Goal: Information Seeking & Learning: Learn about a topic

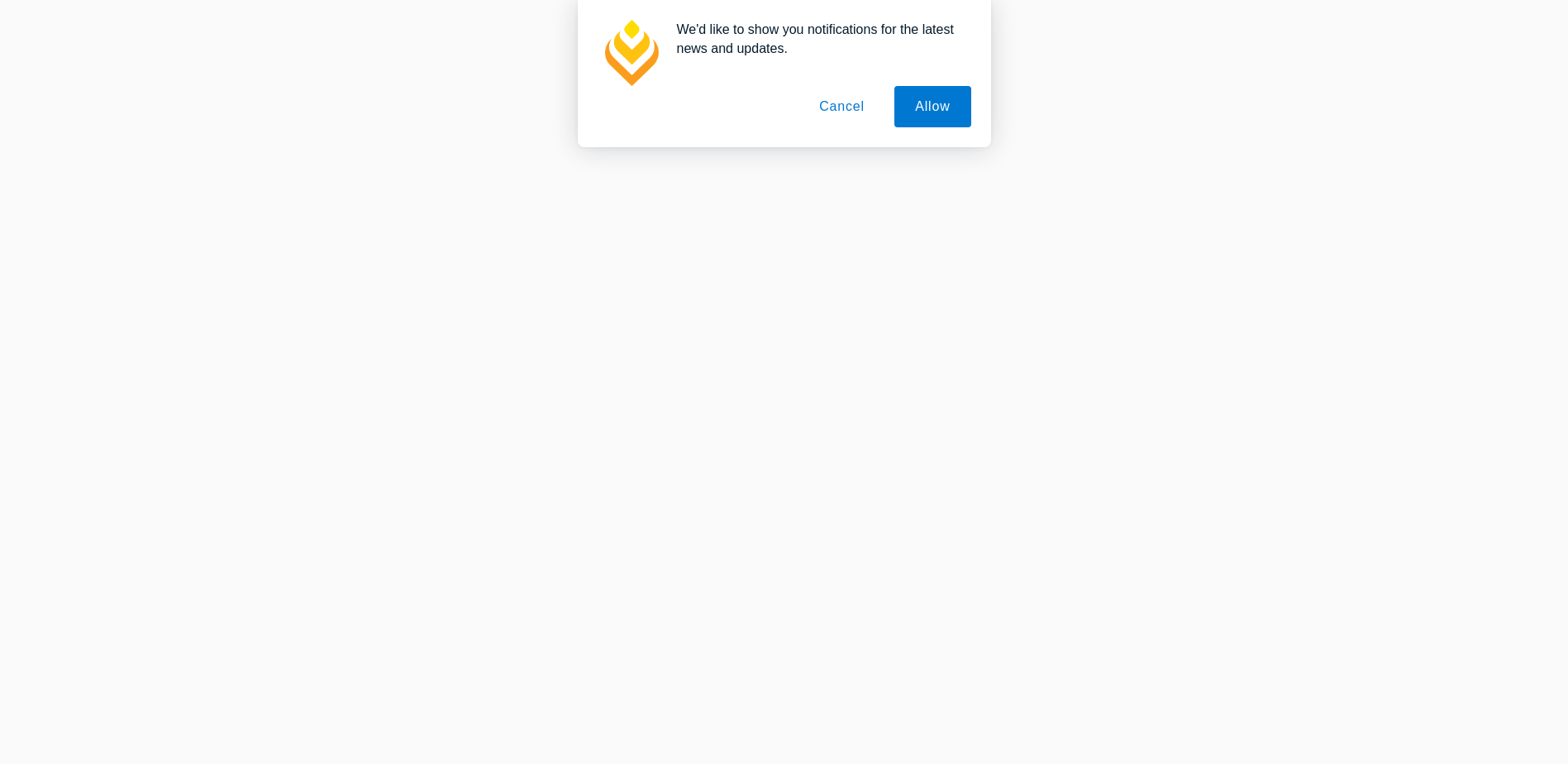
click at [824, 115] on button "Cancel" at bounding box center [842, 106] width 87 height 42
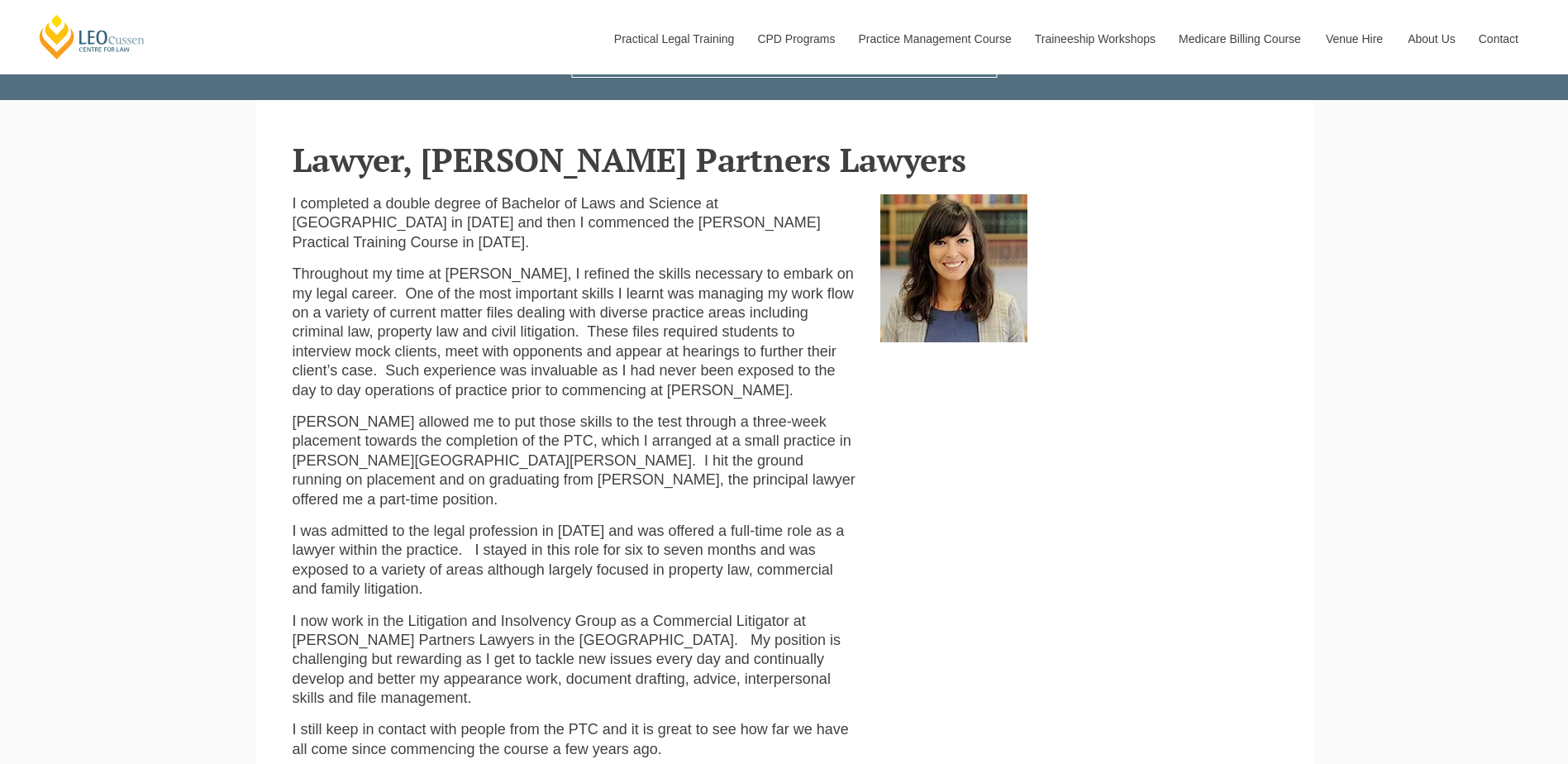
scroll to position [414, 0]
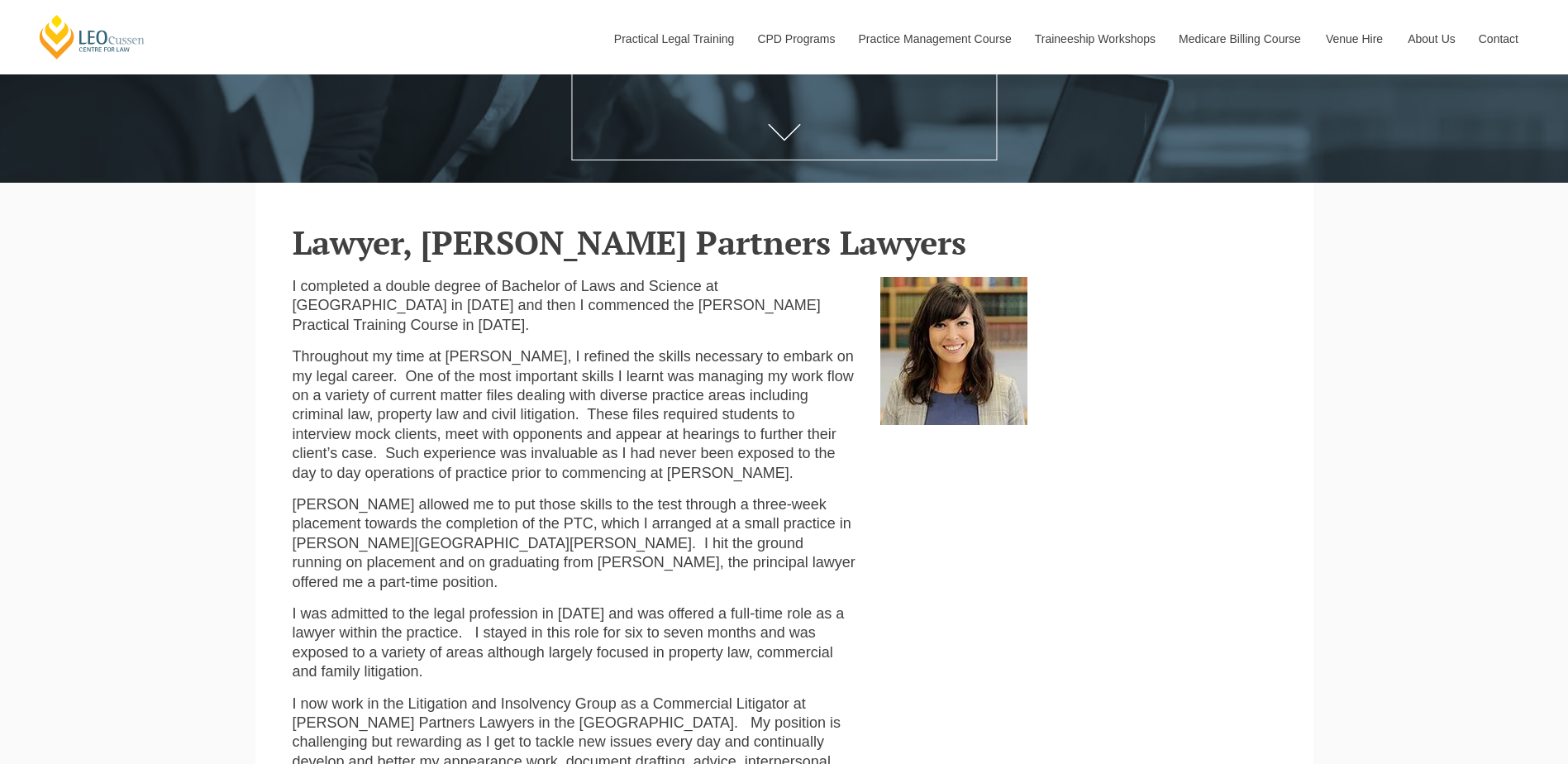
click at [577, 308] on p "I completed a double degree of Bachelor of Laws and Science at [GEOGRAPHIC_DATA…" at bounding box center [574, 306] width 563 height 58
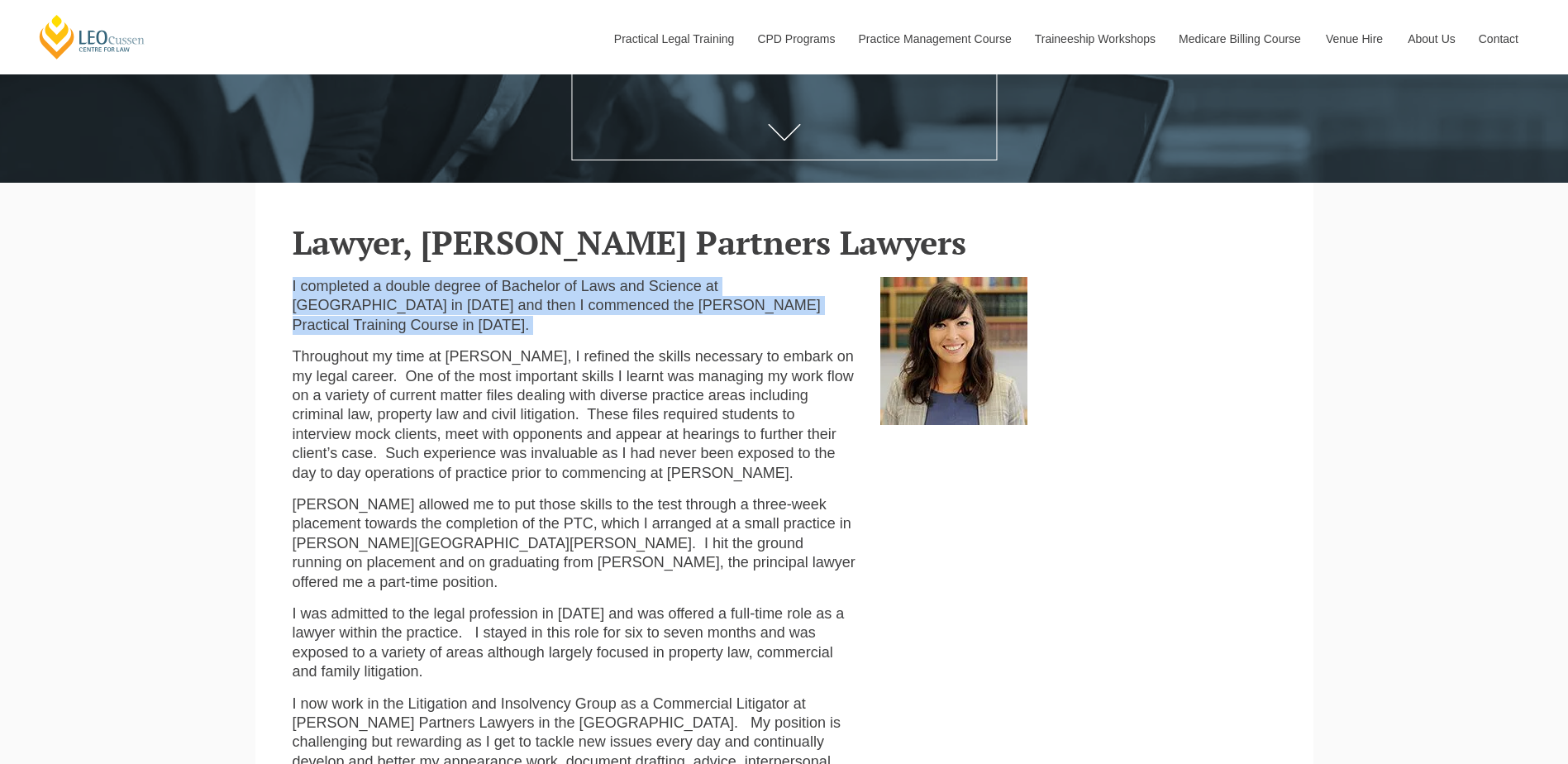
click at [577, 308] on p "I completed a double degree of Bachelor of Laws and Science at [GEOGRAPHIC_DATA…" at bounding box center [574, 306] width 563 height 58
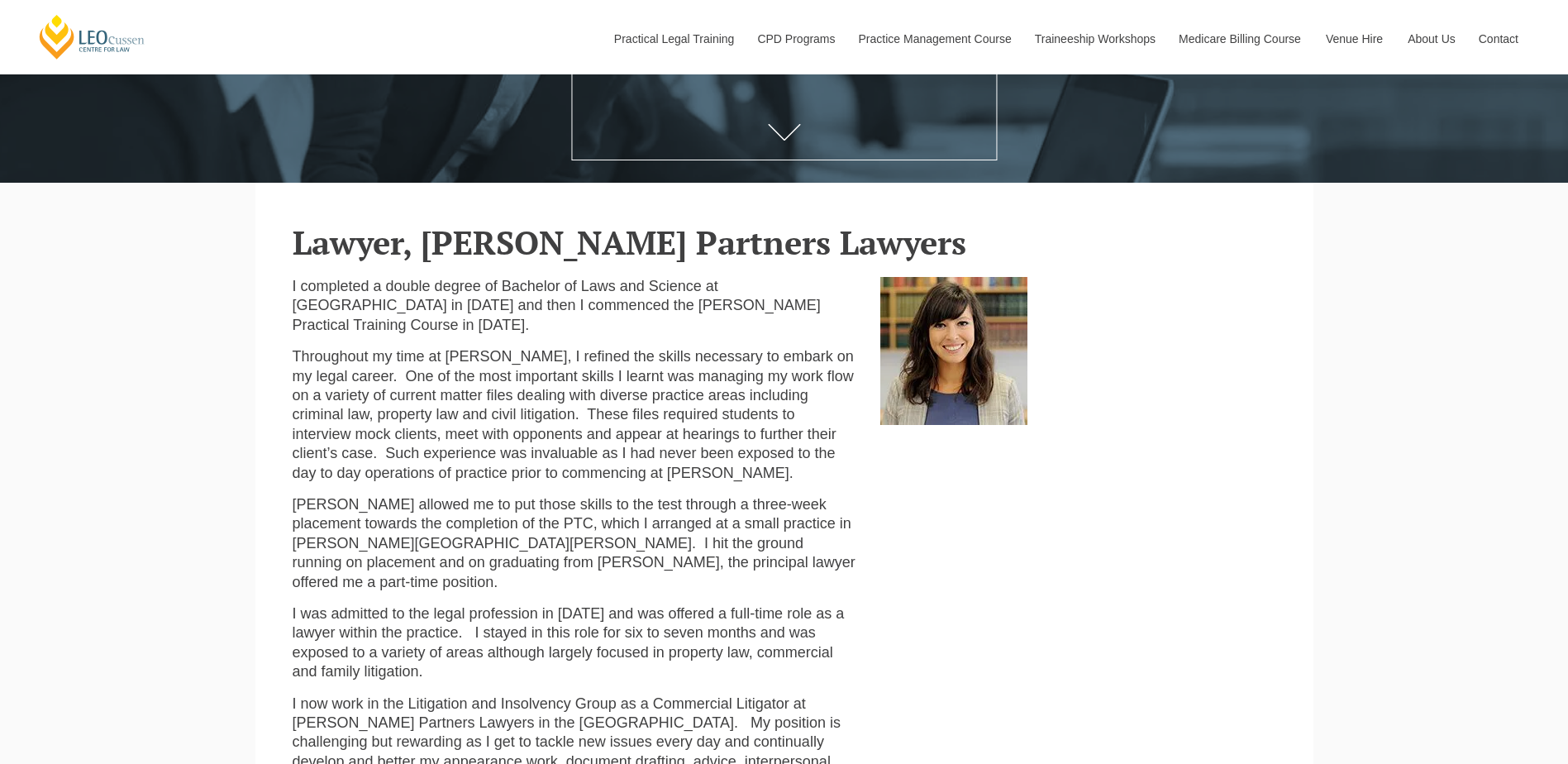
drag, startPoint x: 577, startPoint y: 308, endPoint x: 600, endPoint y: 382, distance: 77.5
click at [600, 382] on p "Throughout my time at [PERSON_NAME], I refined the skills necessary to embark o…" at bounding box center [574, 415] width 563 height 136
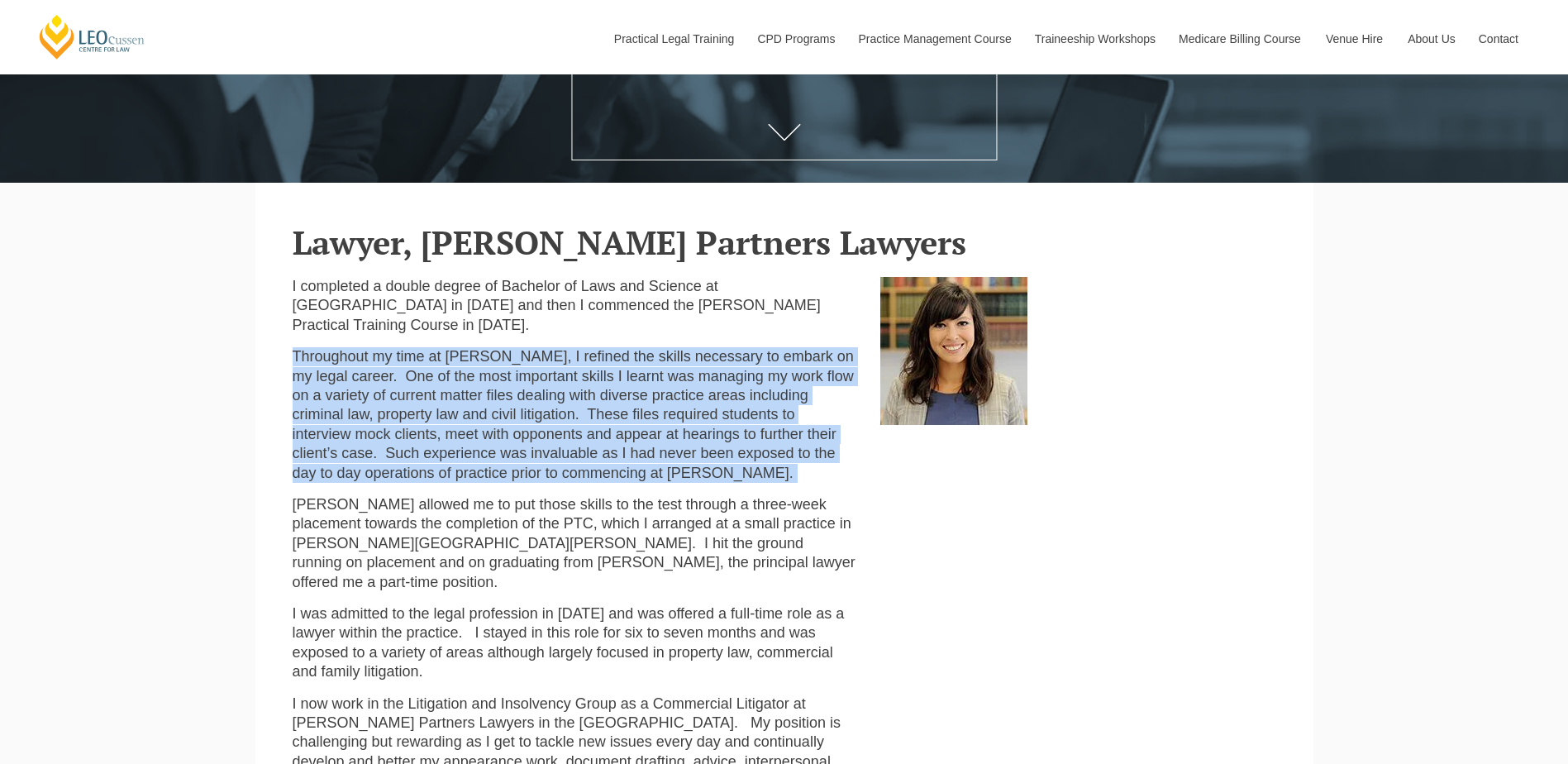
click at [600, 382] on p "Throughout my time at [PERSON_NAME], I refined the skills necessary to embark o…" at bounding box center [574, 415] width 563 height 136
drag, startPoint x: 600, startPoint y: 382, endPoint x: 437, endPoint y: 382, distance: 163.0
click at [437, 382] on p "Throughout my time at [PERSON_NAME], I refined the skills necessary to embark o…" at bounding box center [574, 415] width 563 height 136
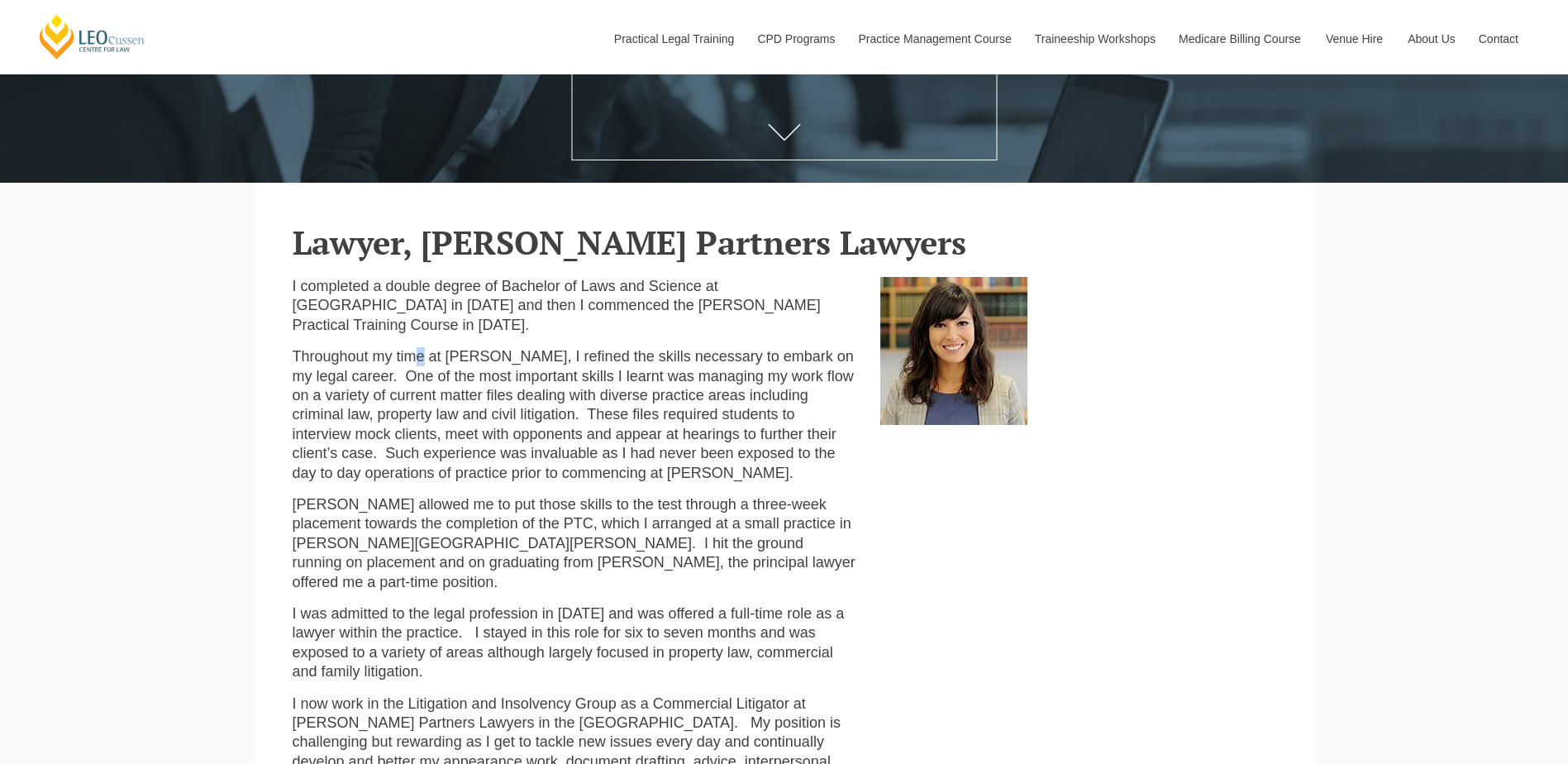
click at [418, 346] on div "I completed a double degree of Bachelor of Laws and Science at [GEOGRAPHIC_DATA…" at bounding box center [573, 565] width 588 height 577
click at [382, 359] on p "Throughout my time at [PERSON_NAME], I refined the skills necessary to embark o…" at bounding box center [574, 415] width 563 height 136
drag, startPoint x: 399, startPoint y: 334, endPoint x: 338, endPoint y: 280, distance: 81.5
click at [338, 280] on p "I completed a double degree of Bachelor of Laws and Science at [GEOGRAPHIC_DATA…" at bounding box center [574, 306] width 563 height 58
drag, startPoint x: 338, startPoint y: 280, endPoint x: 520, endPoint y: 322, distance: 186.8
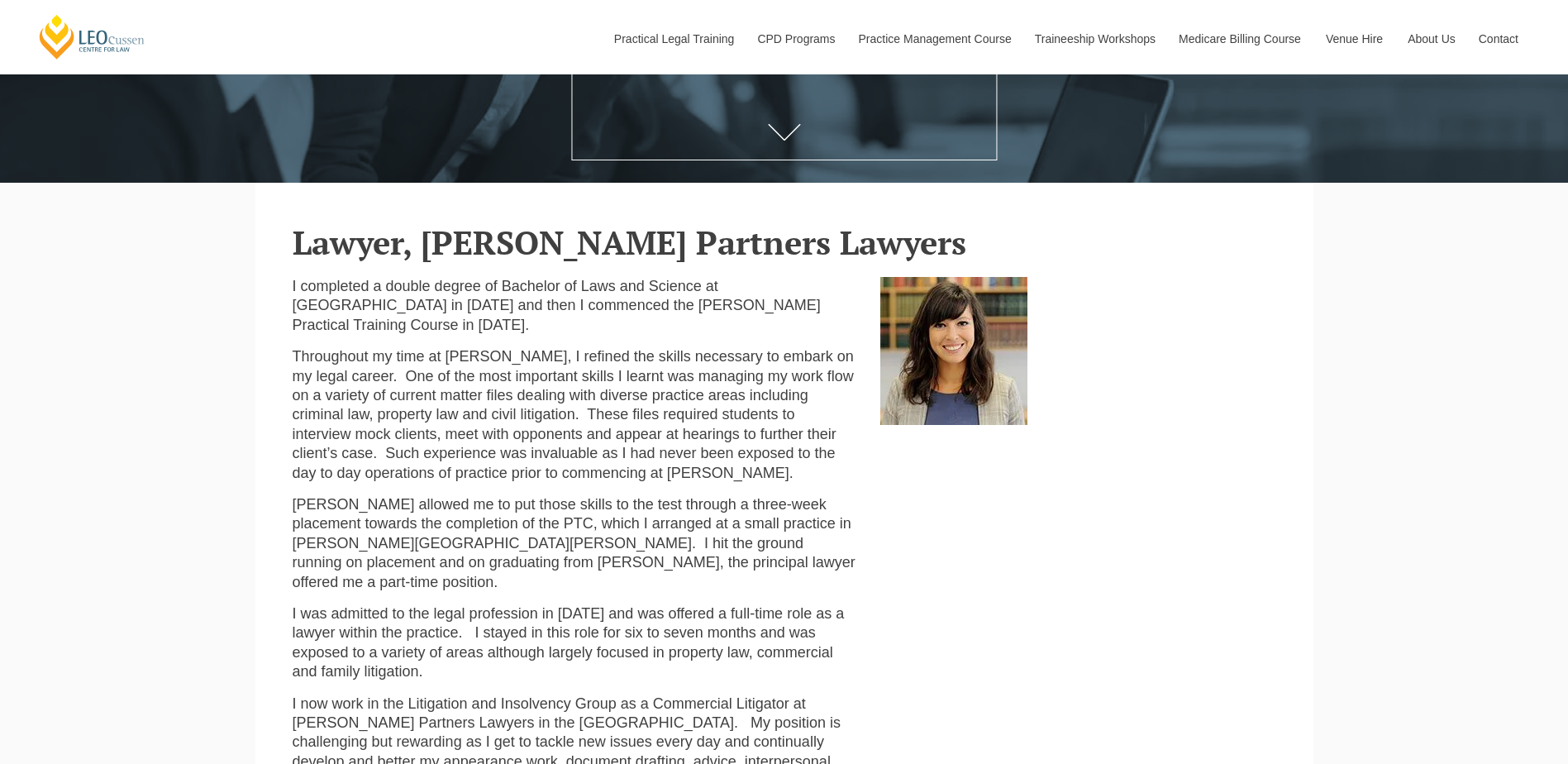
click at [523, 324] on p "I completed a double degree of Bachelor of Laws and Science at [GEOGRAPHIC_DATA…" at bounding box center [574, 306] width 563 height 58
click at [474, 299] on p "I completed a double degree of Bachelor of Laws and Science at [GEOGRAPHIC_DATA…" at bounding box center [574, 306] width 563 height 58
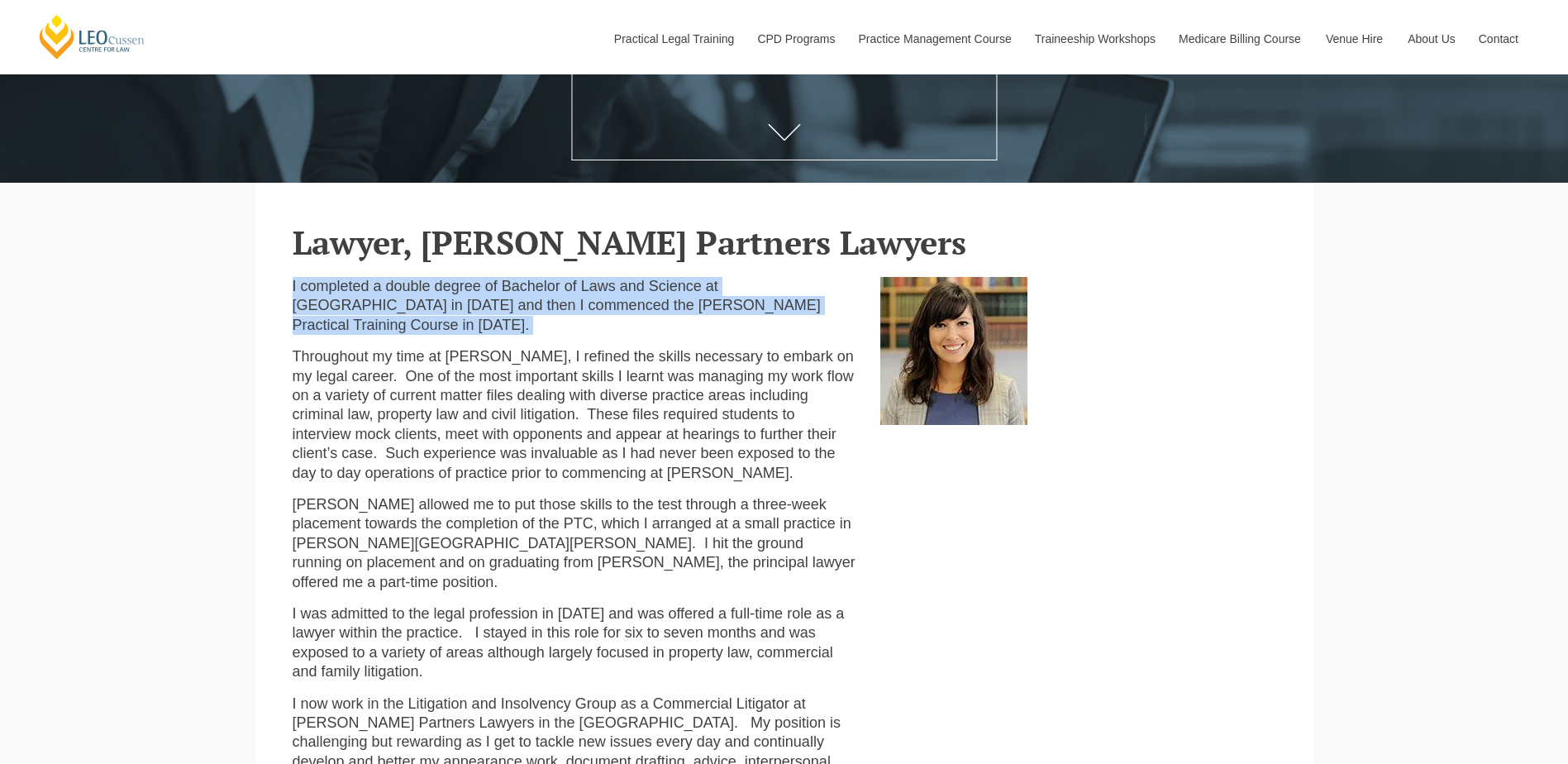
click at [474, 299] on p "I completed a double degree of Bachelor of Laws and Science at [GEOGRAPHIC_DATA…" at bounding box center [574, 306] width 563 height 58
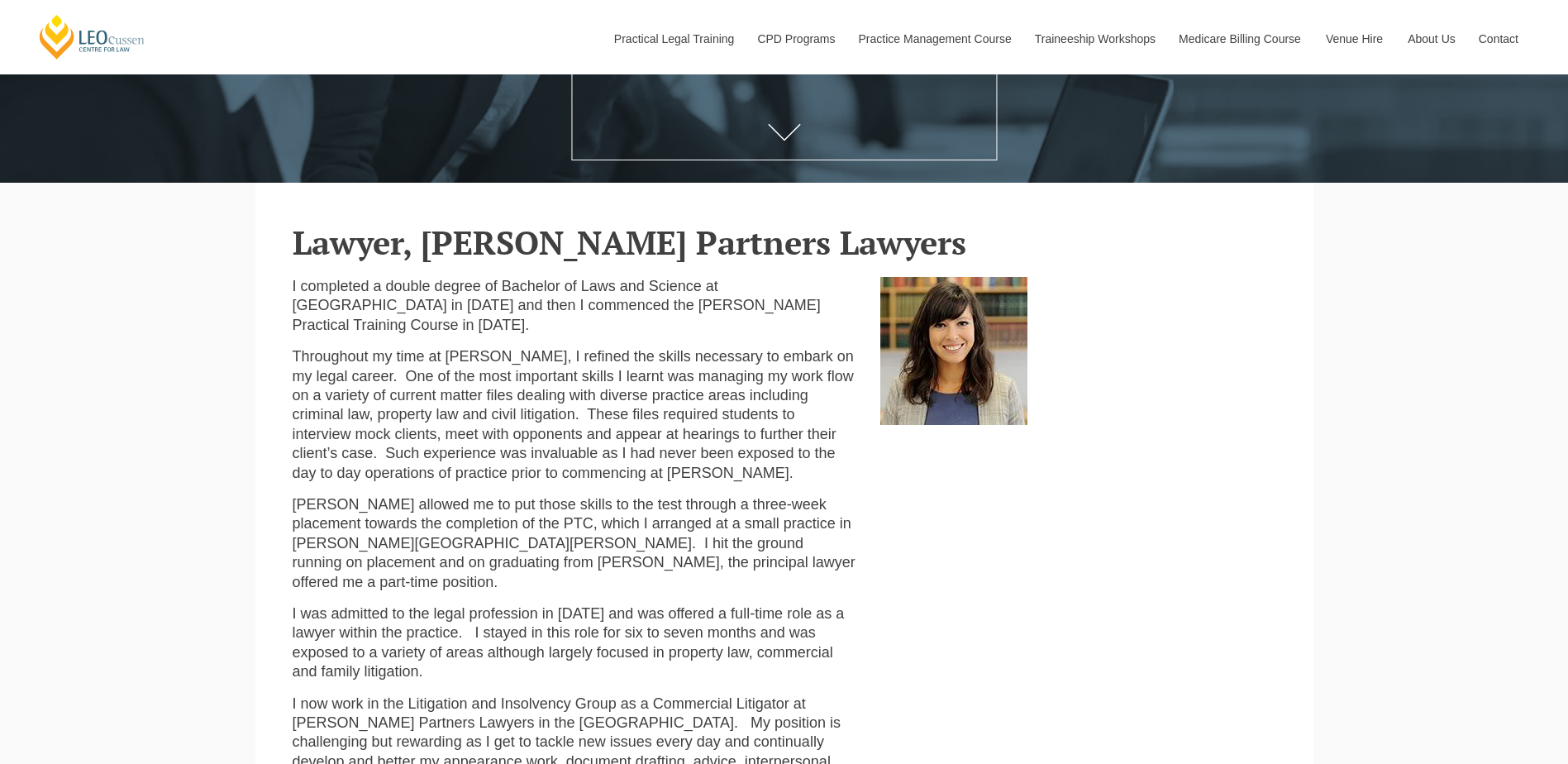
drag, startPoint x: 474, startPoint y: 299, endPoint x: 565, endPoint y: 343, distance: 101.1
click at [565, 343] on div "I completed a double degree of Bachelor of Laws and Science at [GEOGRAPHIC_DATA…" at bounding box center [573, 565] width 588 height 577
click at [561, 366] on p "Throughout my time at [PERSON_NAME], I refined the skills necessary to embark o…" at bounding box center [574, 415] width 563 height 136
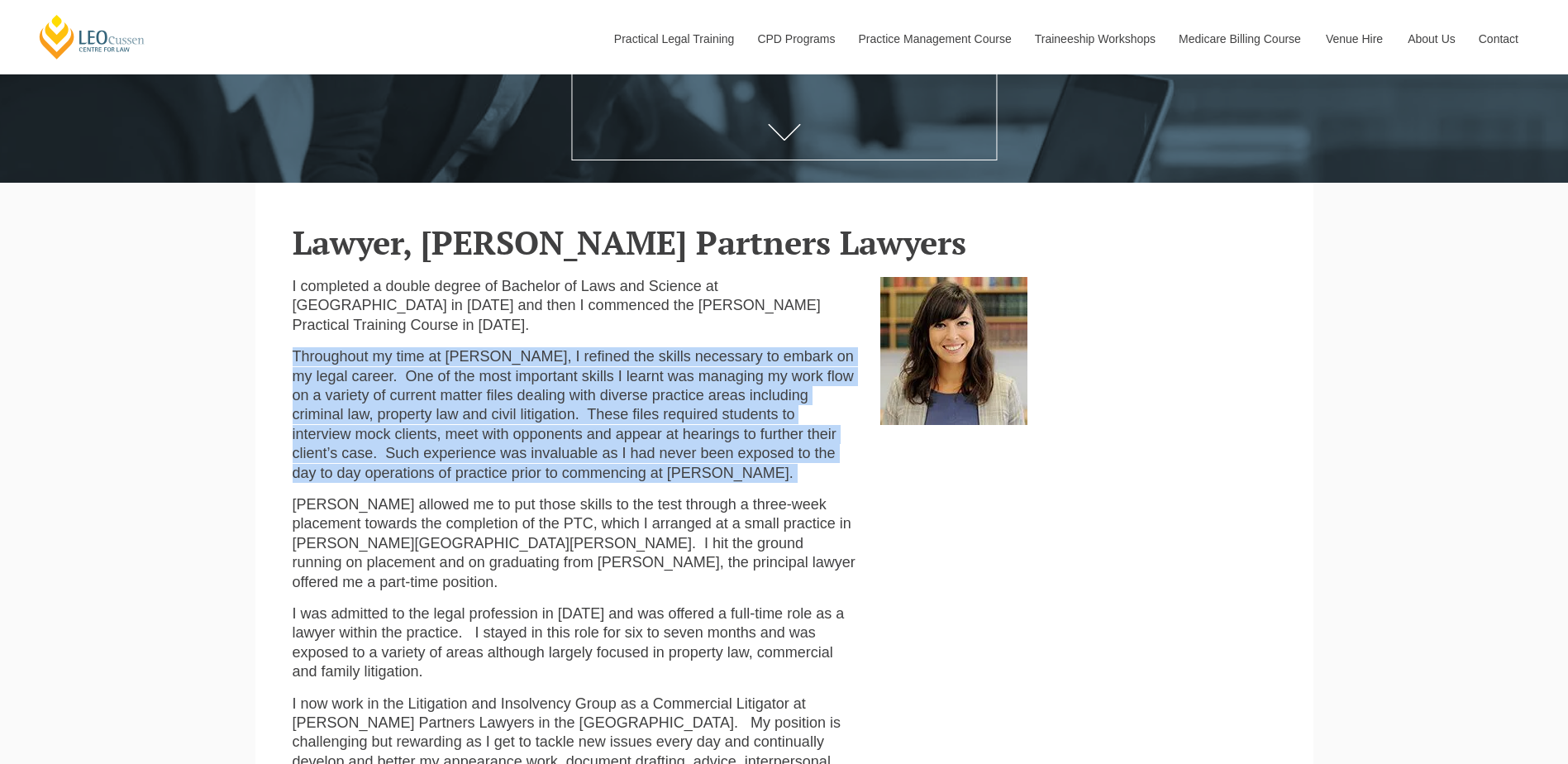
click at [561, 366] on p "Throughout my time at [PERSON_NAME], I refined the skills necessary to embark o…" at bounding box center [574, 415] width 563 height 136
drag, startPoint x: 561, startPoint y: 366, endPoint x: 574, endPoint y: 410, distance: 45.9
click at [574, 410] on p "Throughout my time at [PERSON_NAME], I refined the skills necessary to embark o…" at bounding box center [574, 415] width 563 height 136
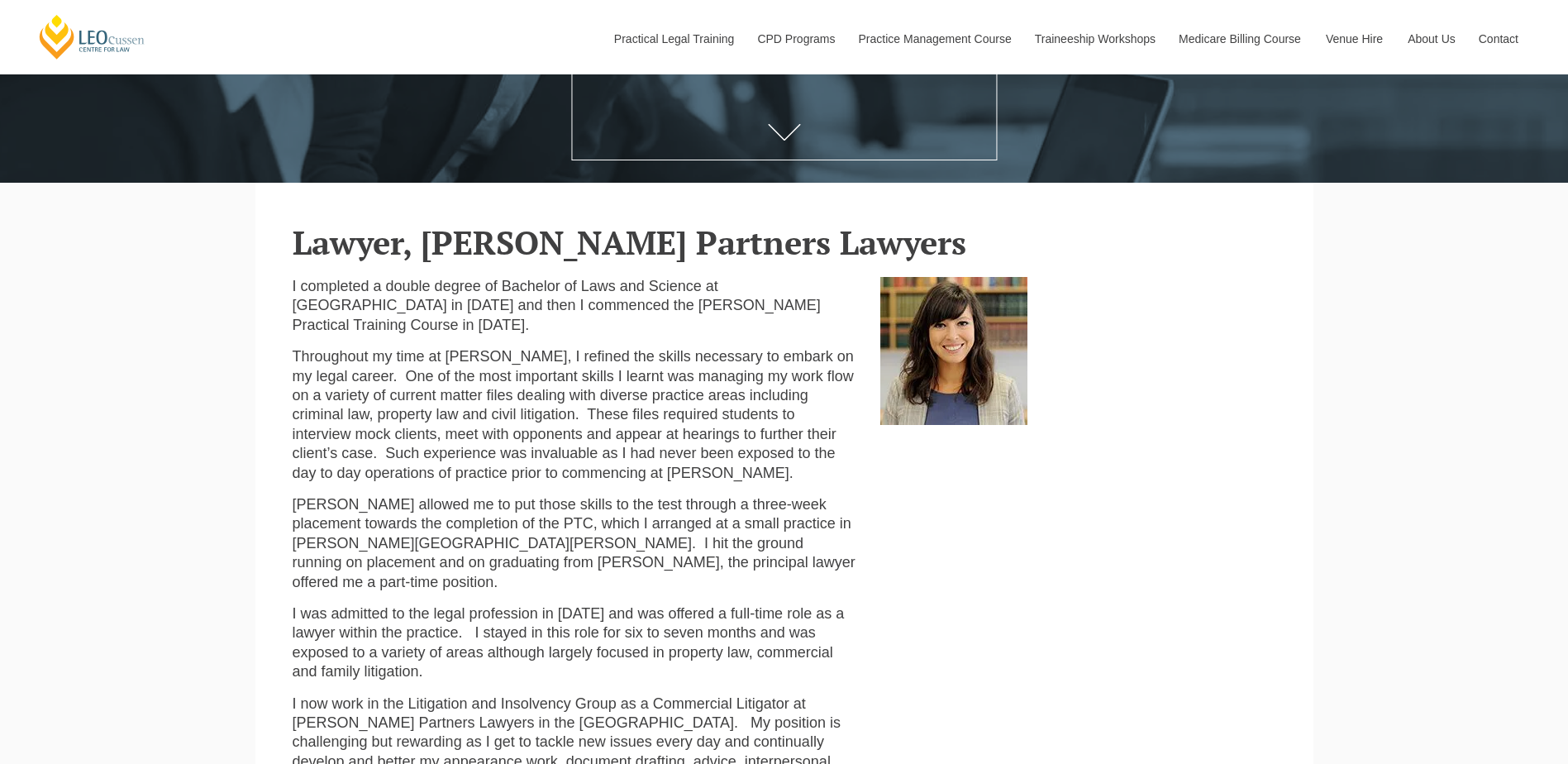
click at [572, 408] on p "Throughout my time at [PERSON_NAME], I refined the skills necessary to embark o…" at bounding box center [574, 415] width 563 height 136
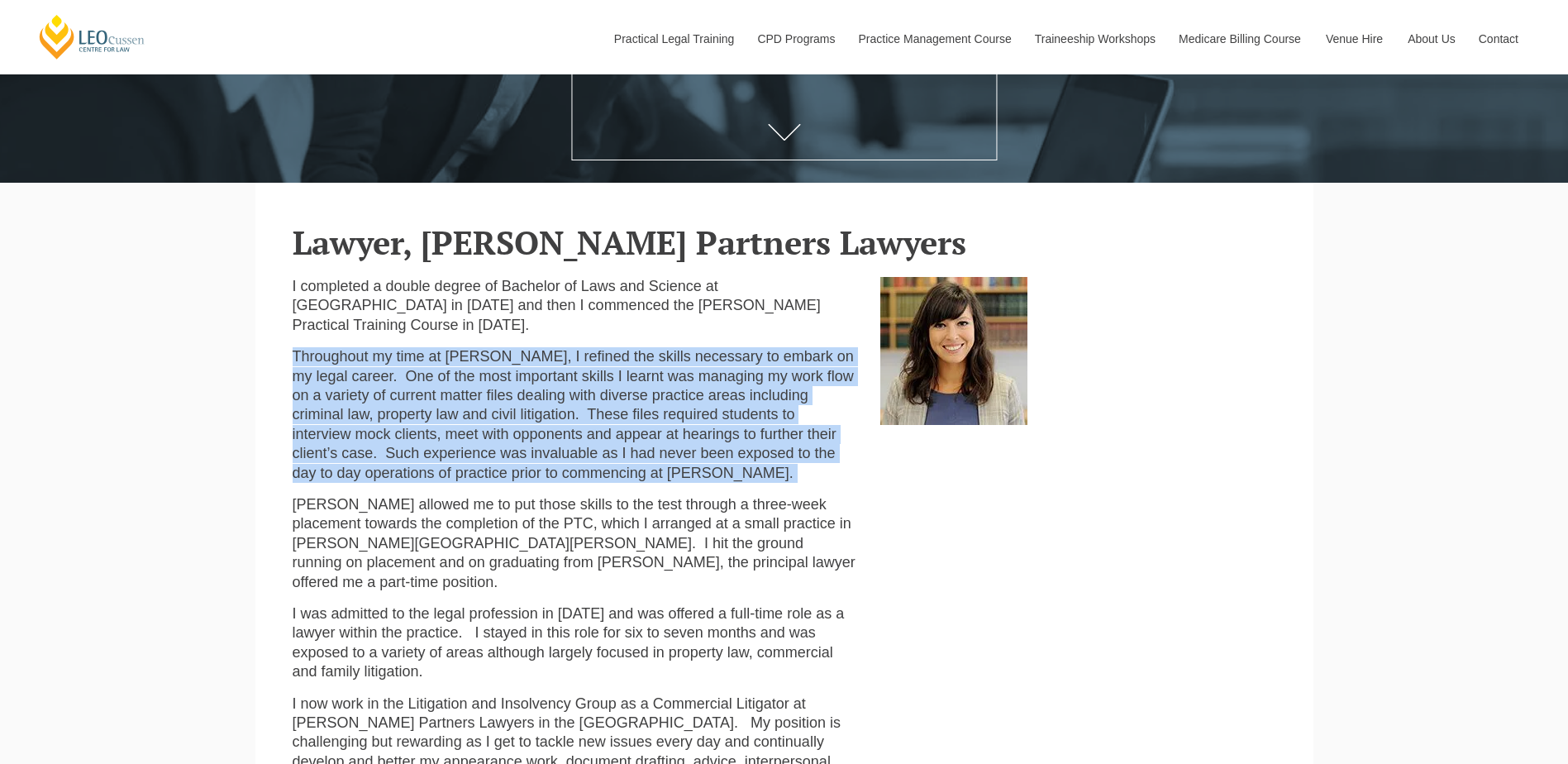
click at [572, 408] on p "Throughout my time at [PERSON_NAME], I refined the skills necessary to embark o…" at bounding box center [574, 415] width 563 height 136
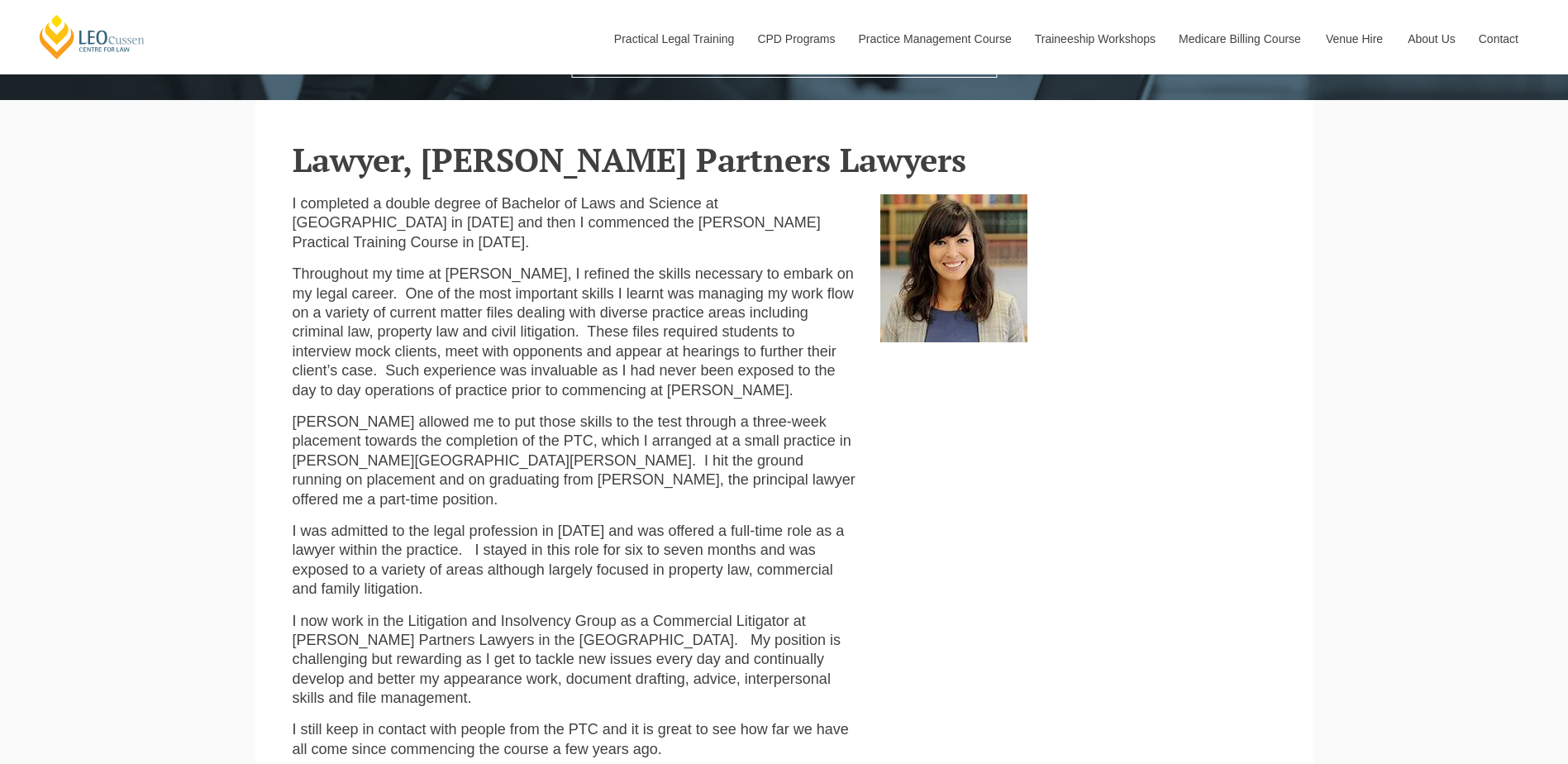
click at [591, 456] on p "[PERSON_NAME] allowed me to put those skills to the test through a three-week p…" at bounding box center [574, 461] width 563 height 97
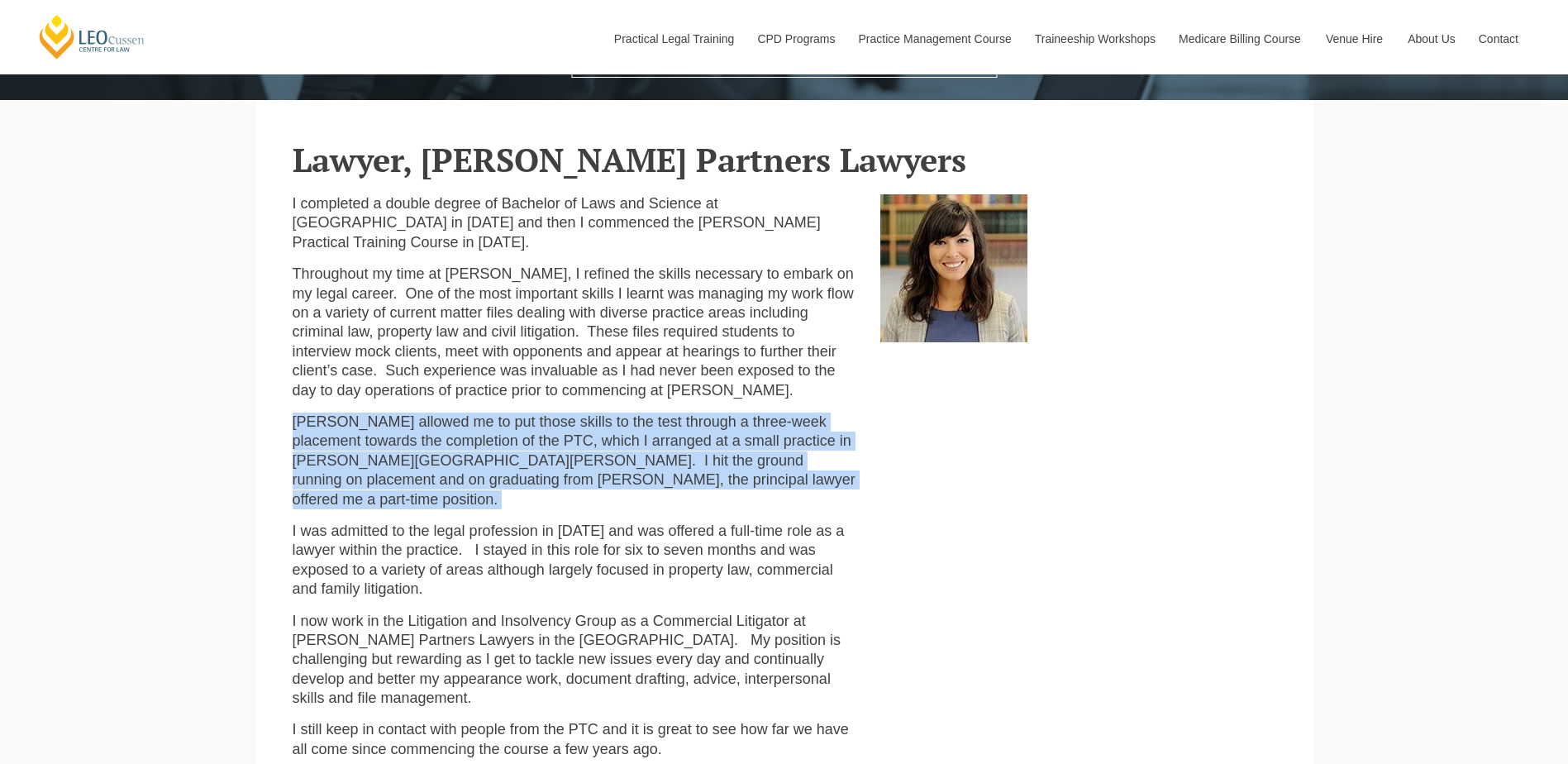
click at [591, 456] on p "[PERSON_NAME] allowed me to put those skills to the test through a three-week p…" at bounding box center [574, 461] width 563 height 97
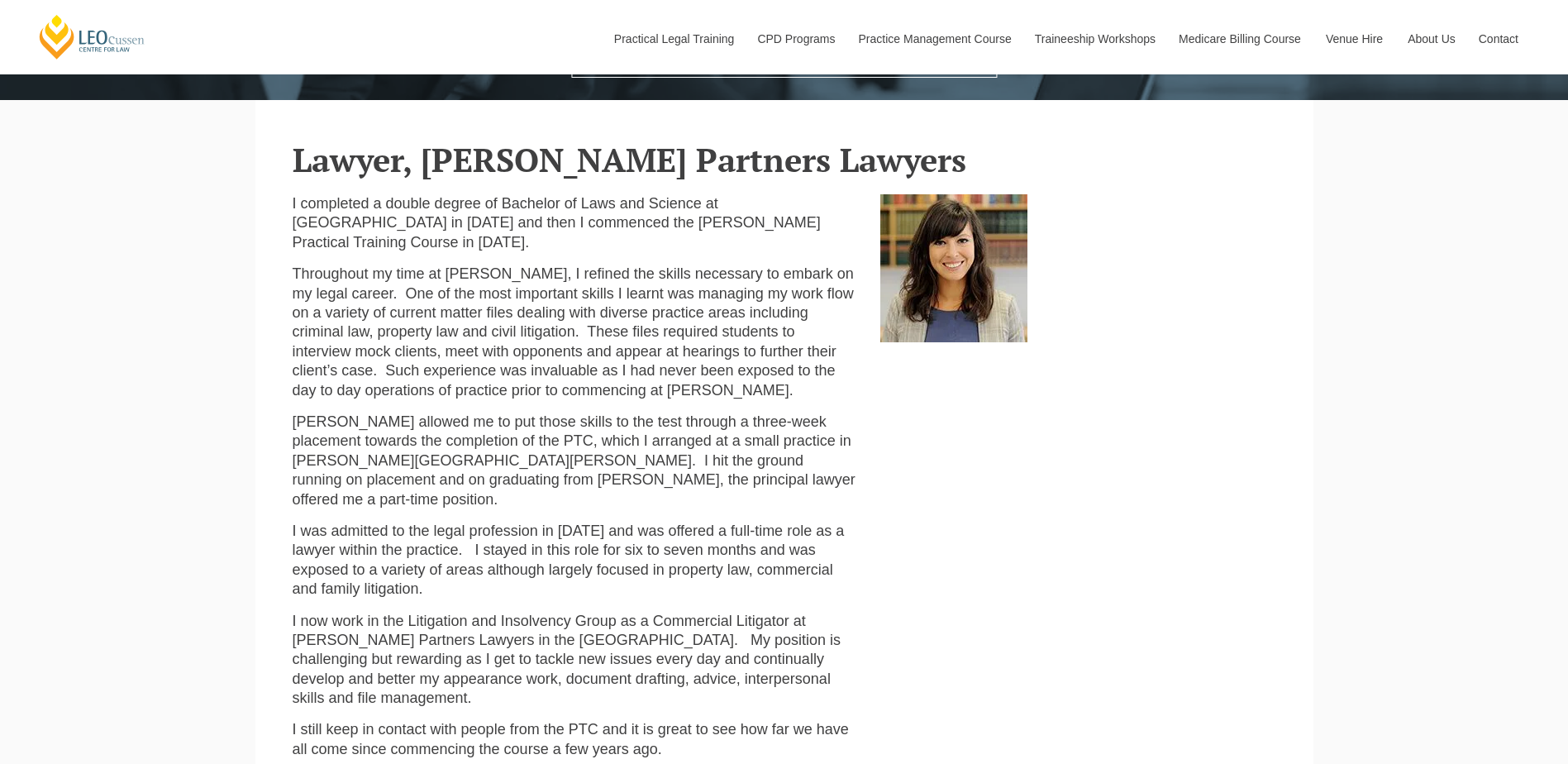
drag, startPoint x: 591, startPoint y: 456, endPoint x: 525, endPoint y: 524, distance: 94.8
click at [525, 524] on p "I was admitted to the legal profession in [DATE] and was offered a full-time ro…" at bounding box center [574, 561] width 563 height 78
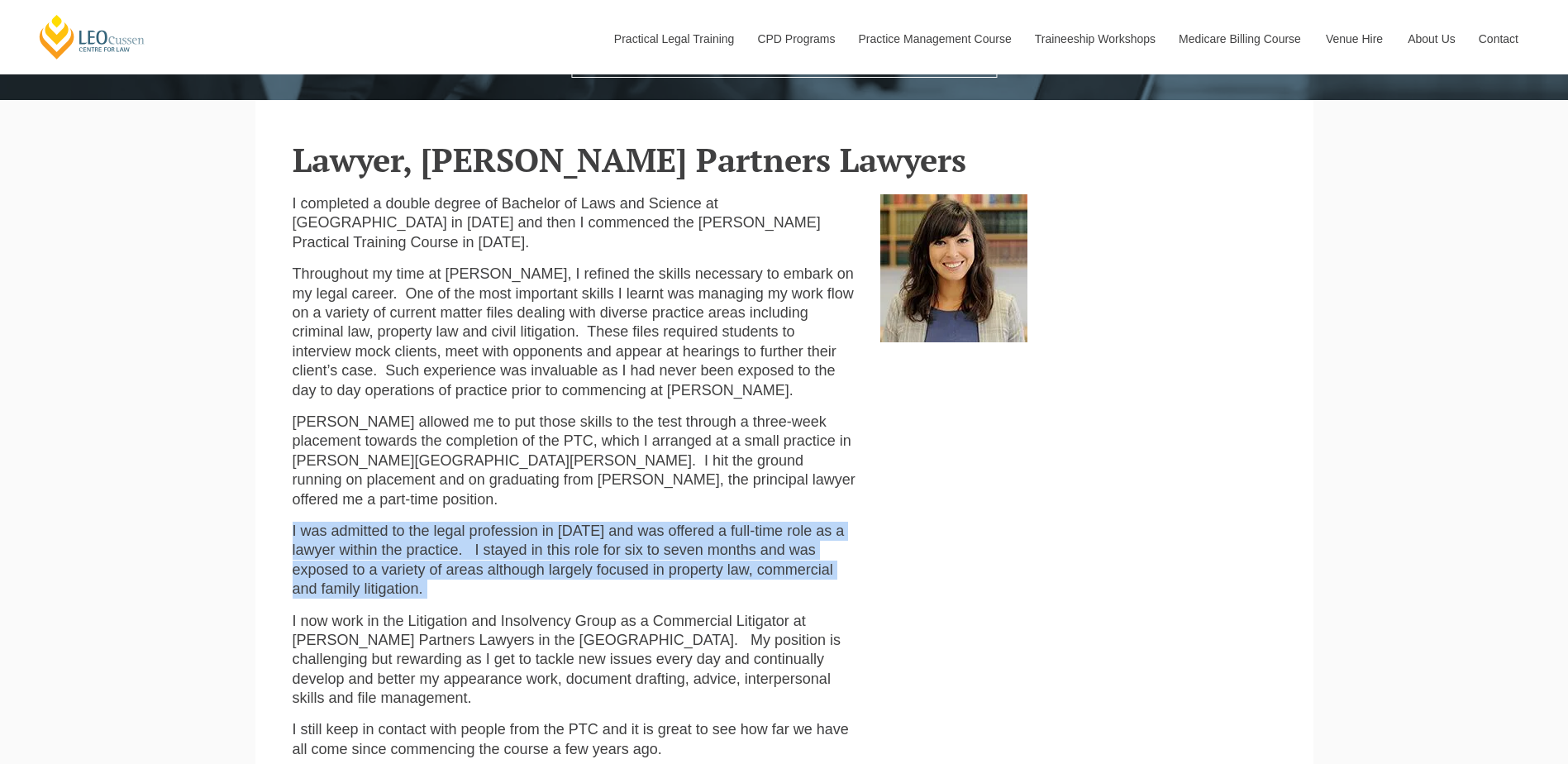
click at [525, 524] on p "I was admitted to the legal profession in [DATE] and was offered a full-time ro…" at bounding box center [574, 561] width 563 height 78
click at [524, 522] on p "I was admitted to the legal profession in [DATE] and was offered a full-time ro…" at bounding box center [574, 561] width 563 height 78
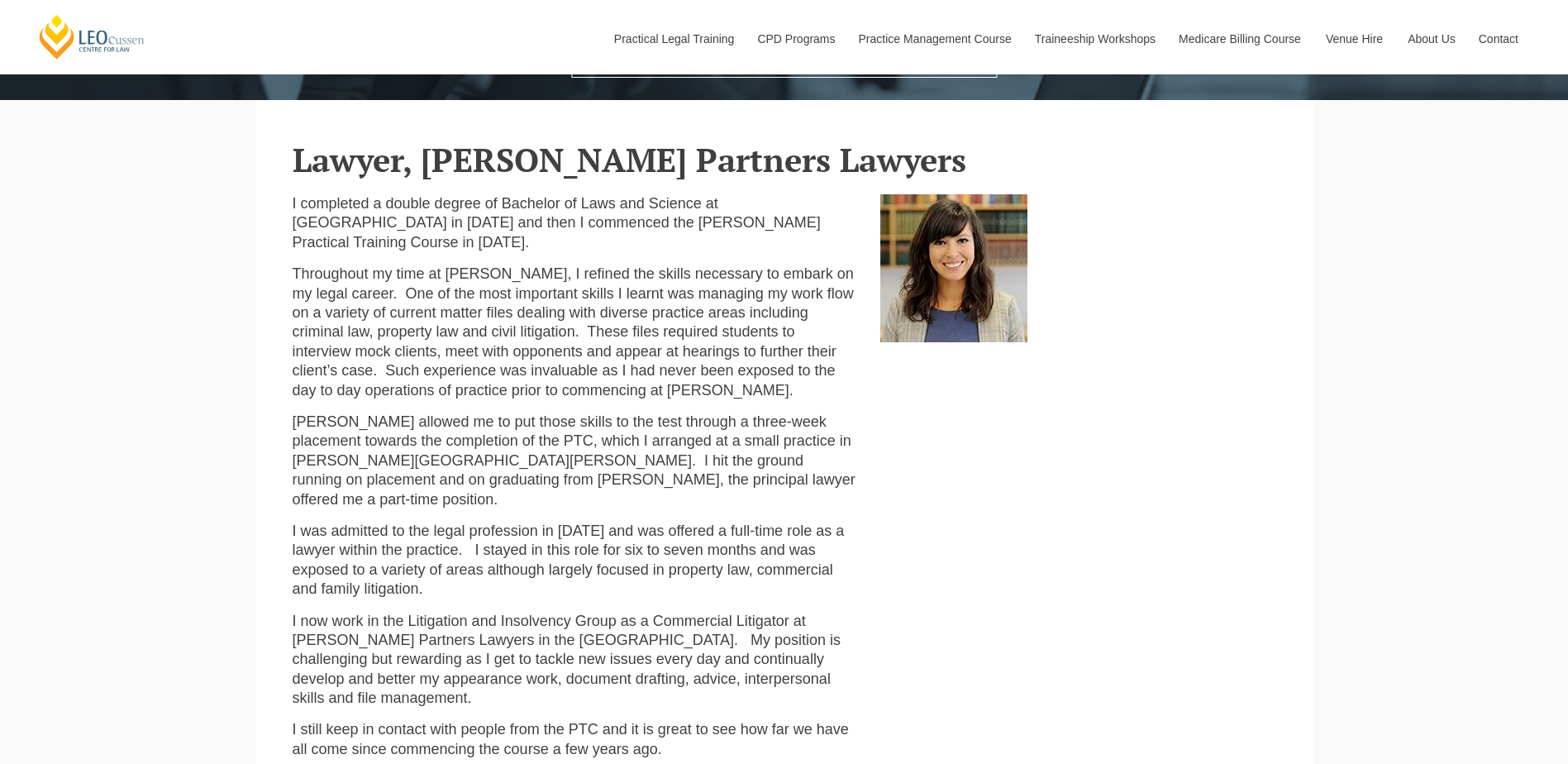
click at [512, 612] on p "I now work in the Litigation and Insolvency Group as a Commercial Litigator at …" at bounding box center [574, 660] width 563 height 97
click at [510, 612] on p "I now work in the Litigation and Insolvency Group as a Commercial Litigator at …" at bounding box center [574, 660] width 563 height 97
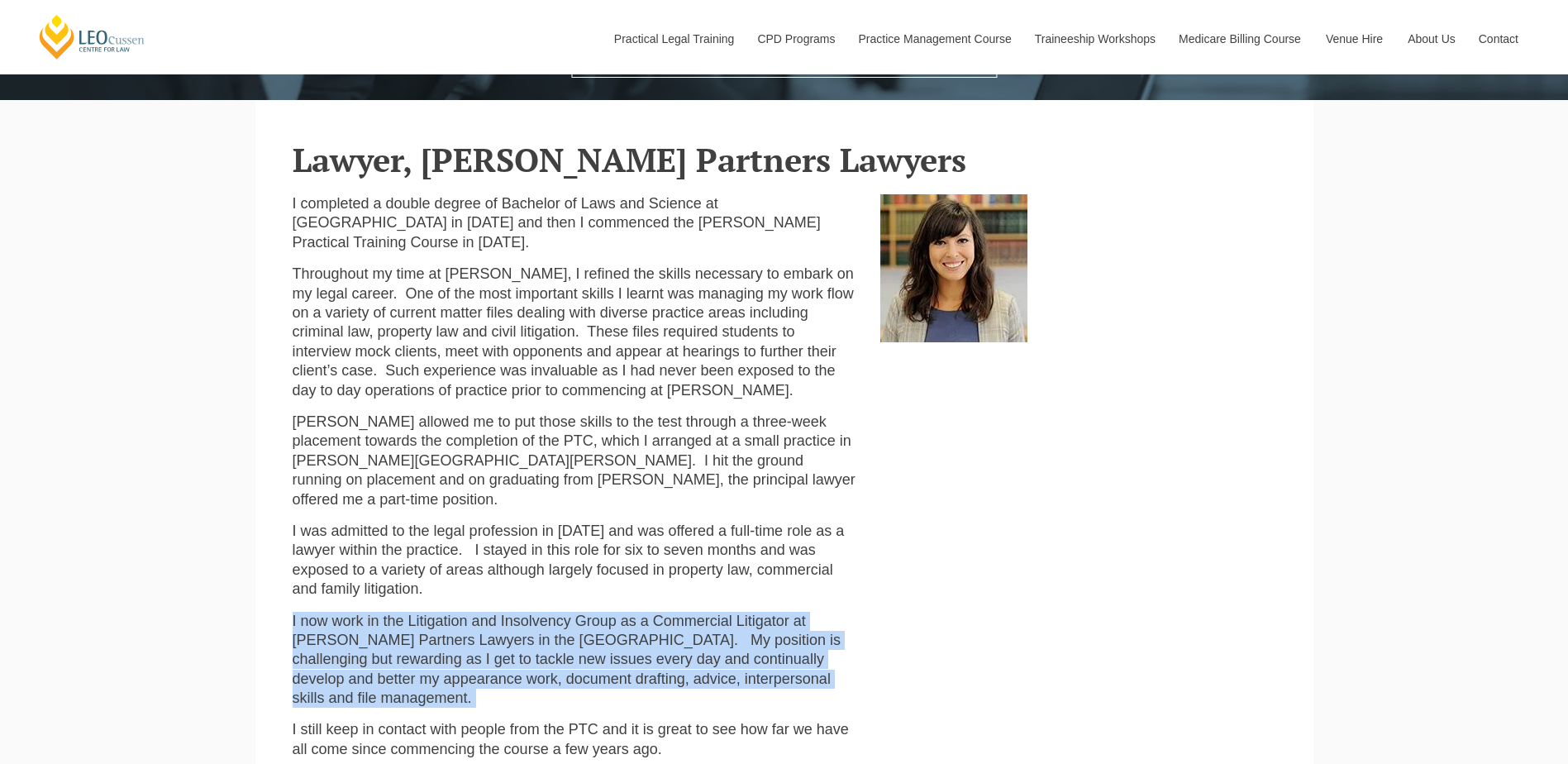
click at [510, 612] on p "I now work in the Litigation and Insolvency Group as a Commercial Litigator at …" at bounding box center [574, 660] width 563 height 97
drag, startPoint x: 510, startPoint y: 610, endPoint x: 462, endPoint y: 627, distance: 50.9
click at [462, 627] on p "I now work in the Litigation and Insolvency Group as a Commercial Litigator at …" at bounding box center [574, 660] width 563 height 97
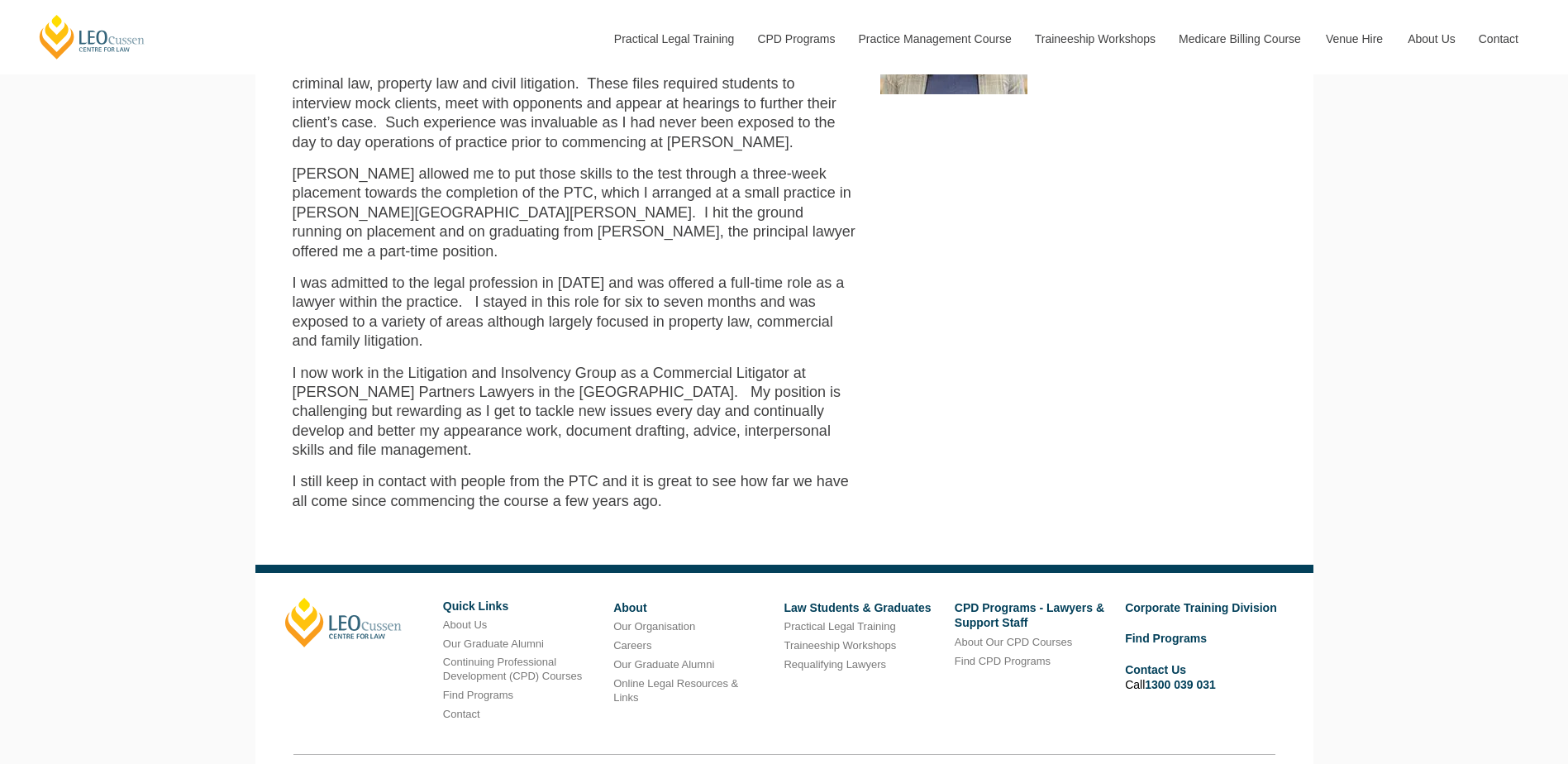
scroll to position [249, 0]
